Goal: Information Seeking & Learning: Learn about a topic

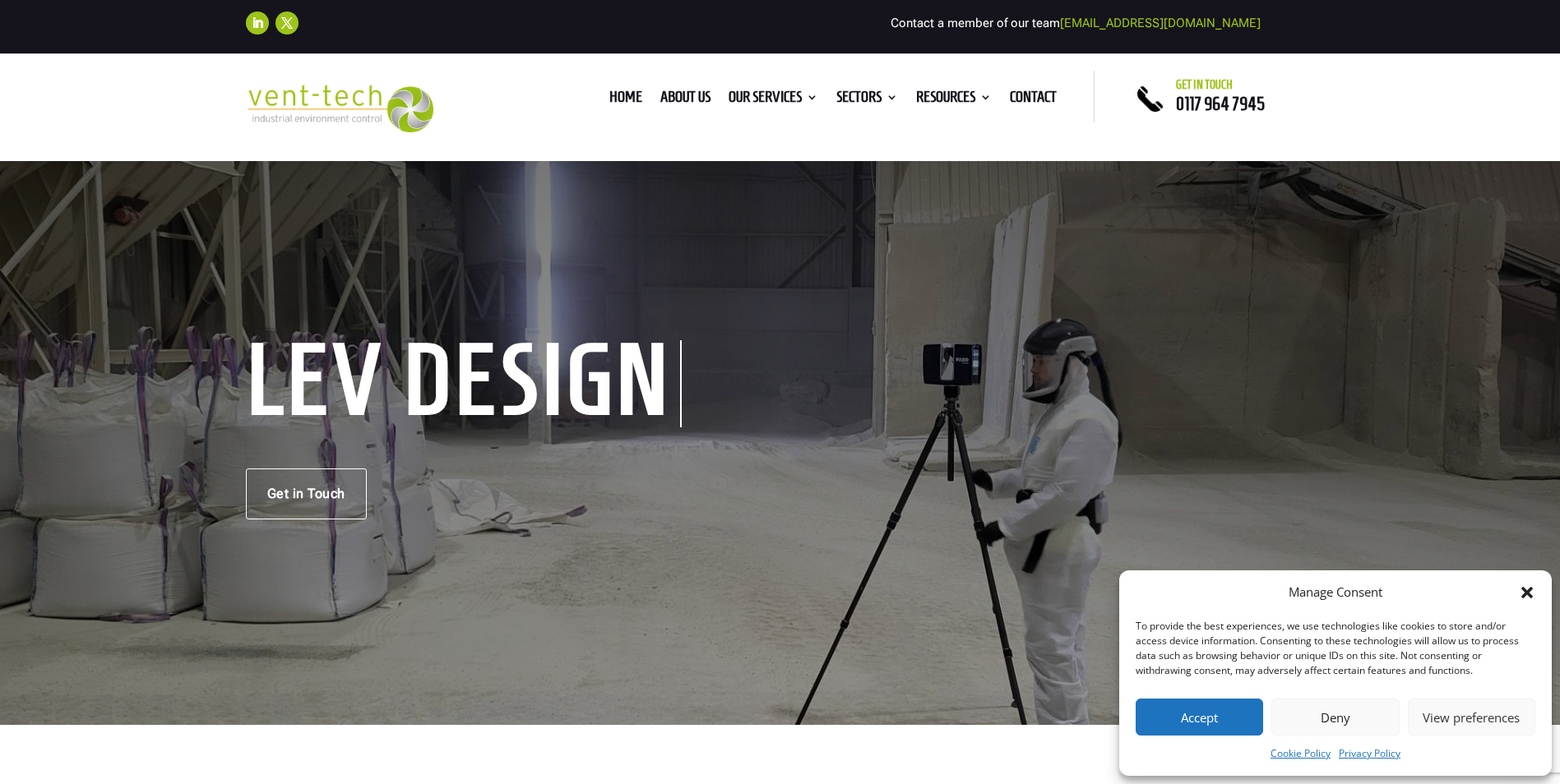
click at [1192, 706] on button "Accept" at bounding box center [1199, 717] width 128 height 37
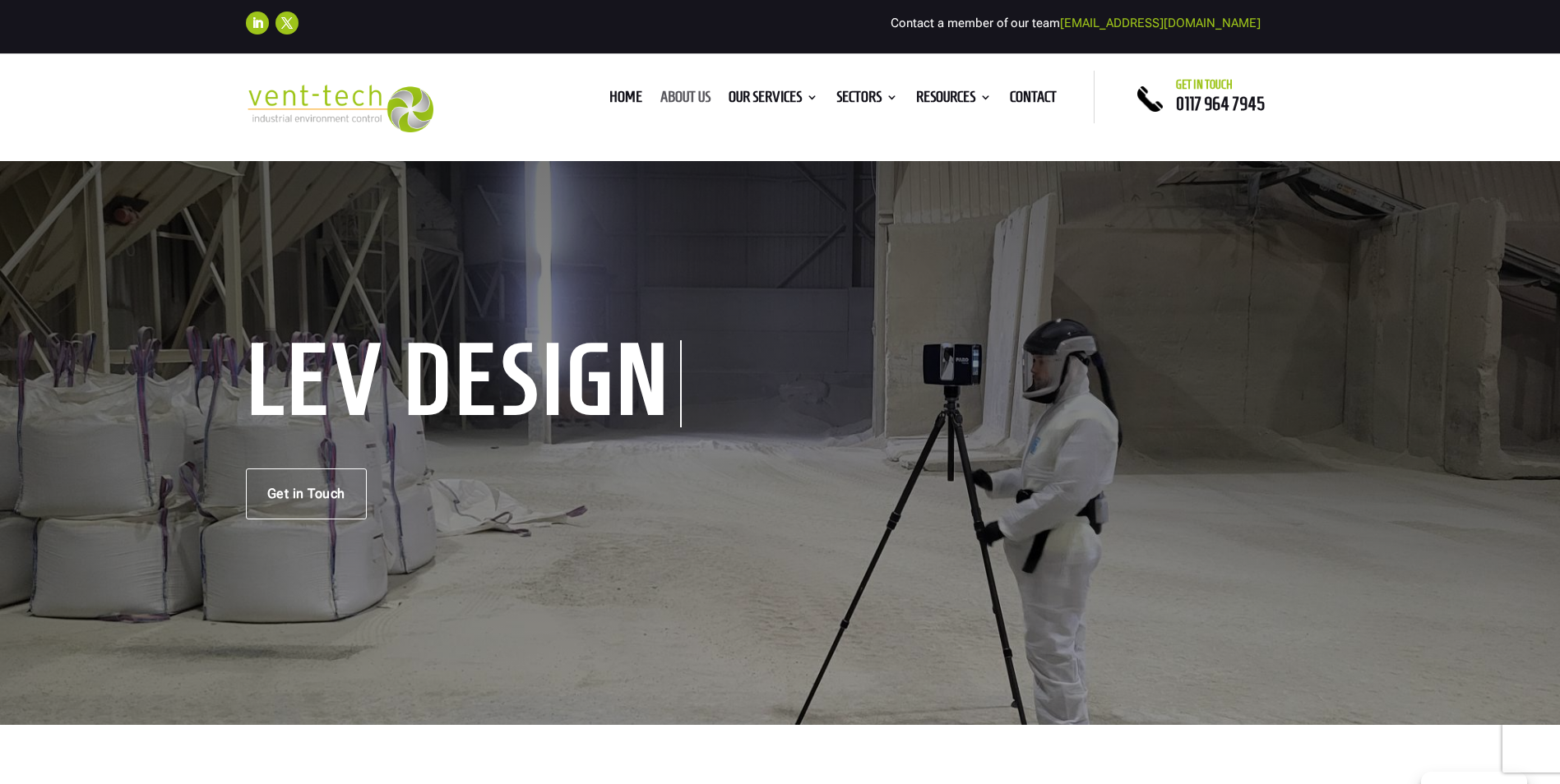
click at [684, 100] on link "About us" at bounding box center [685, 100] width 50 height 18
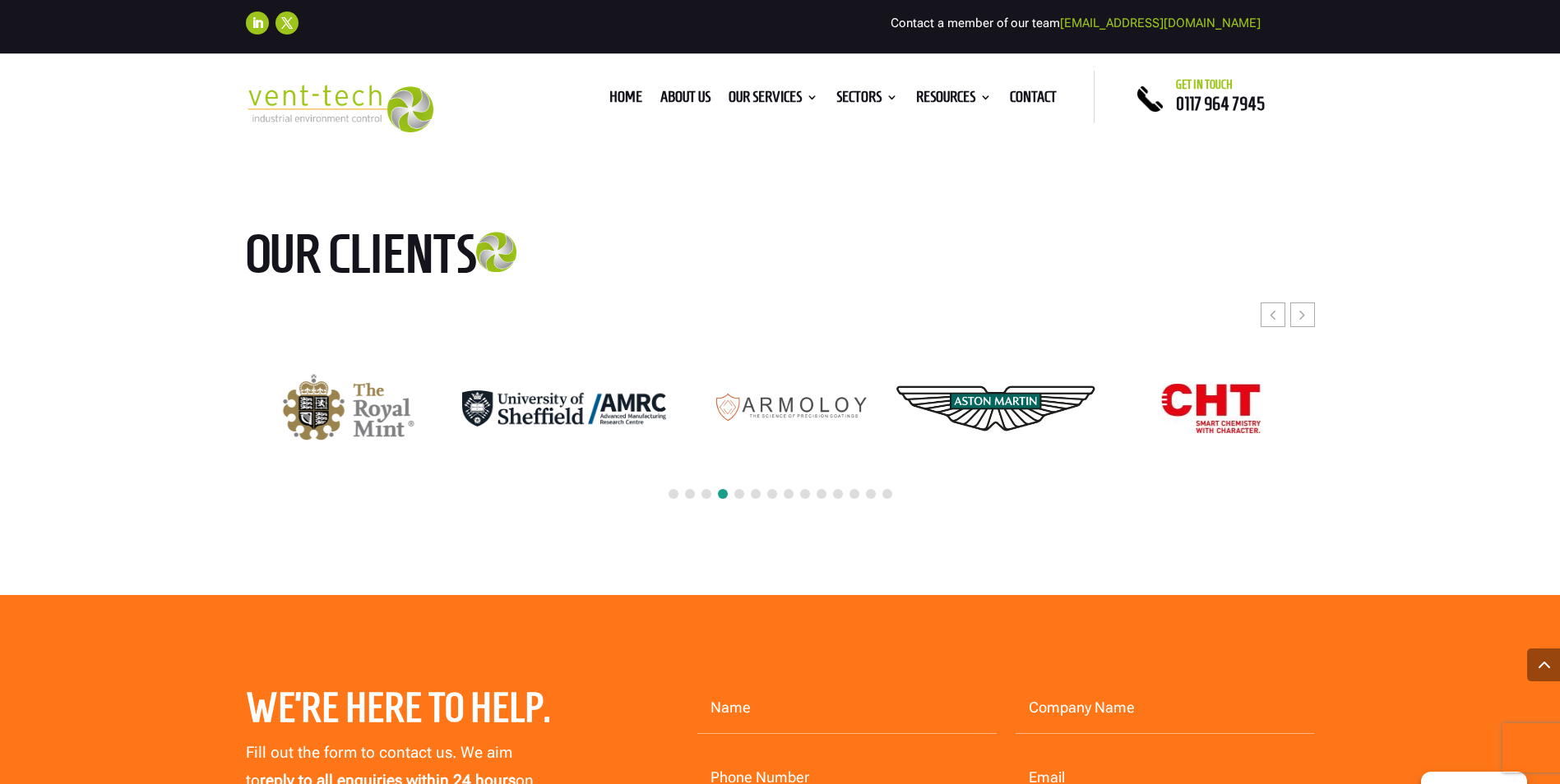
scroll to position [4356, 0]
